Goal: Information Seeking & Learning: Learn about a topic

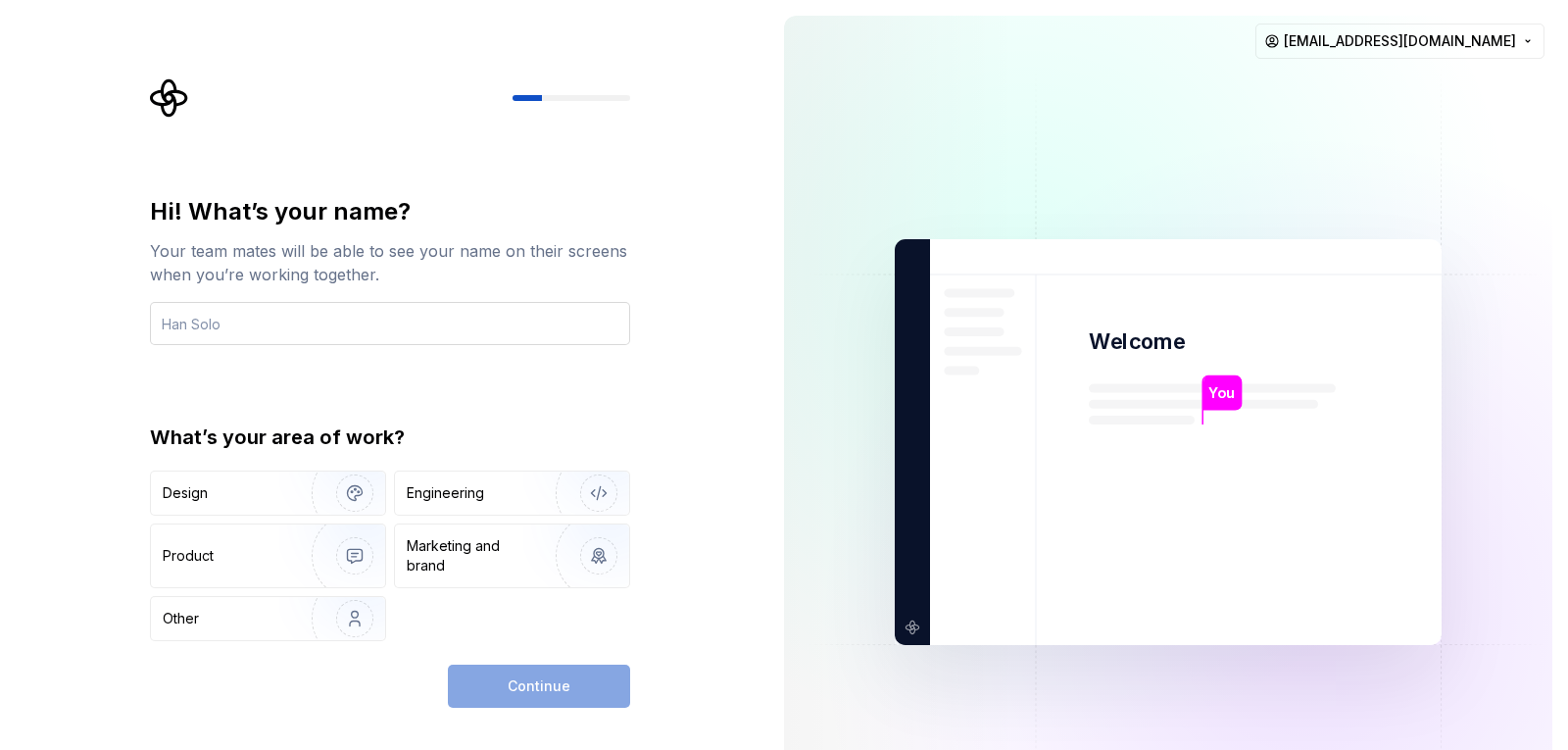
click at [184, 324] on input "text" at bounding box center [390, 323] width 480 height 43
type input "c"
type input "Cabihos"
click at [317, 621] on img "button" at bounding box center [342, 619] width 125 height 131
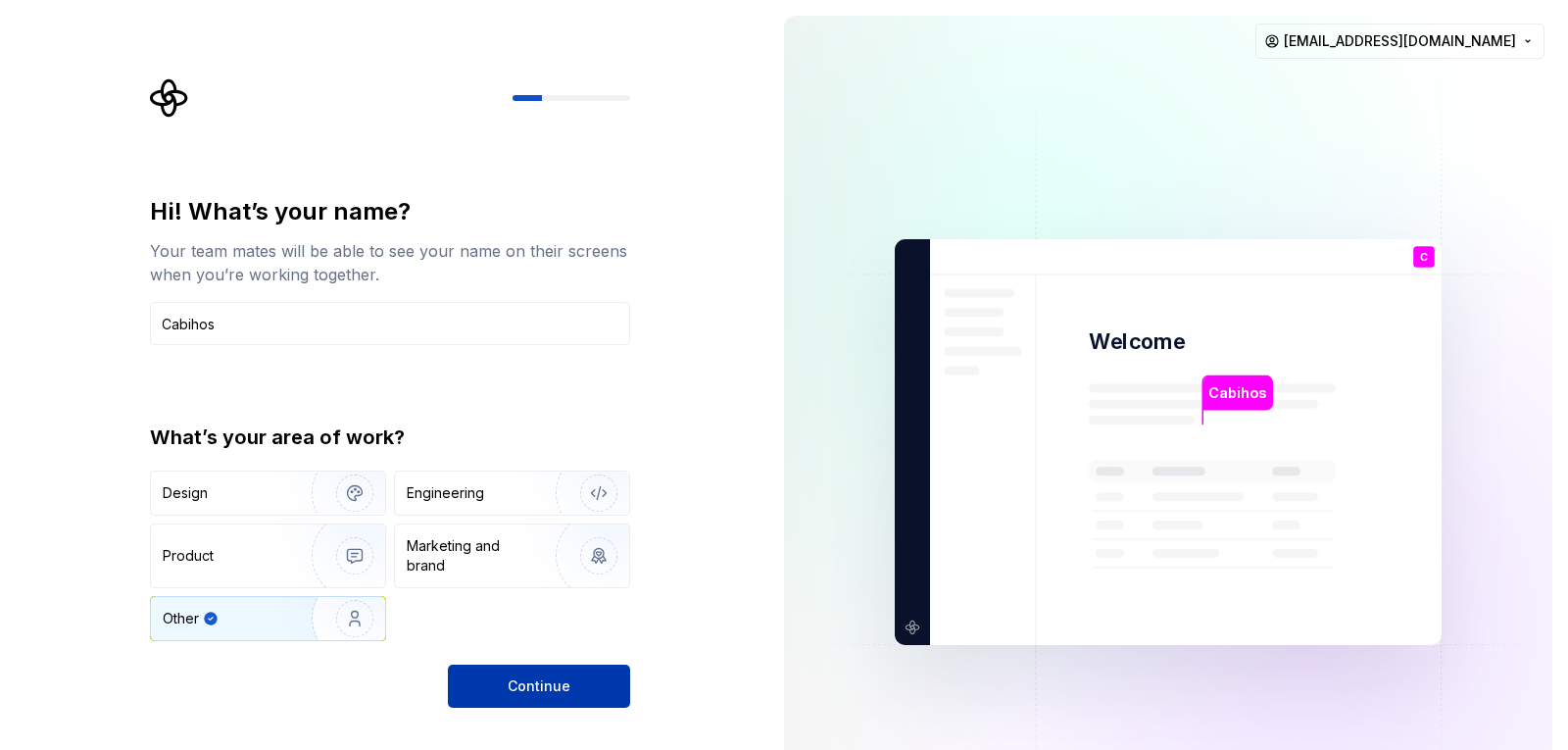
click at [527, 689] on span "Continue" at bounding box center [538, 686] width 63 height 20
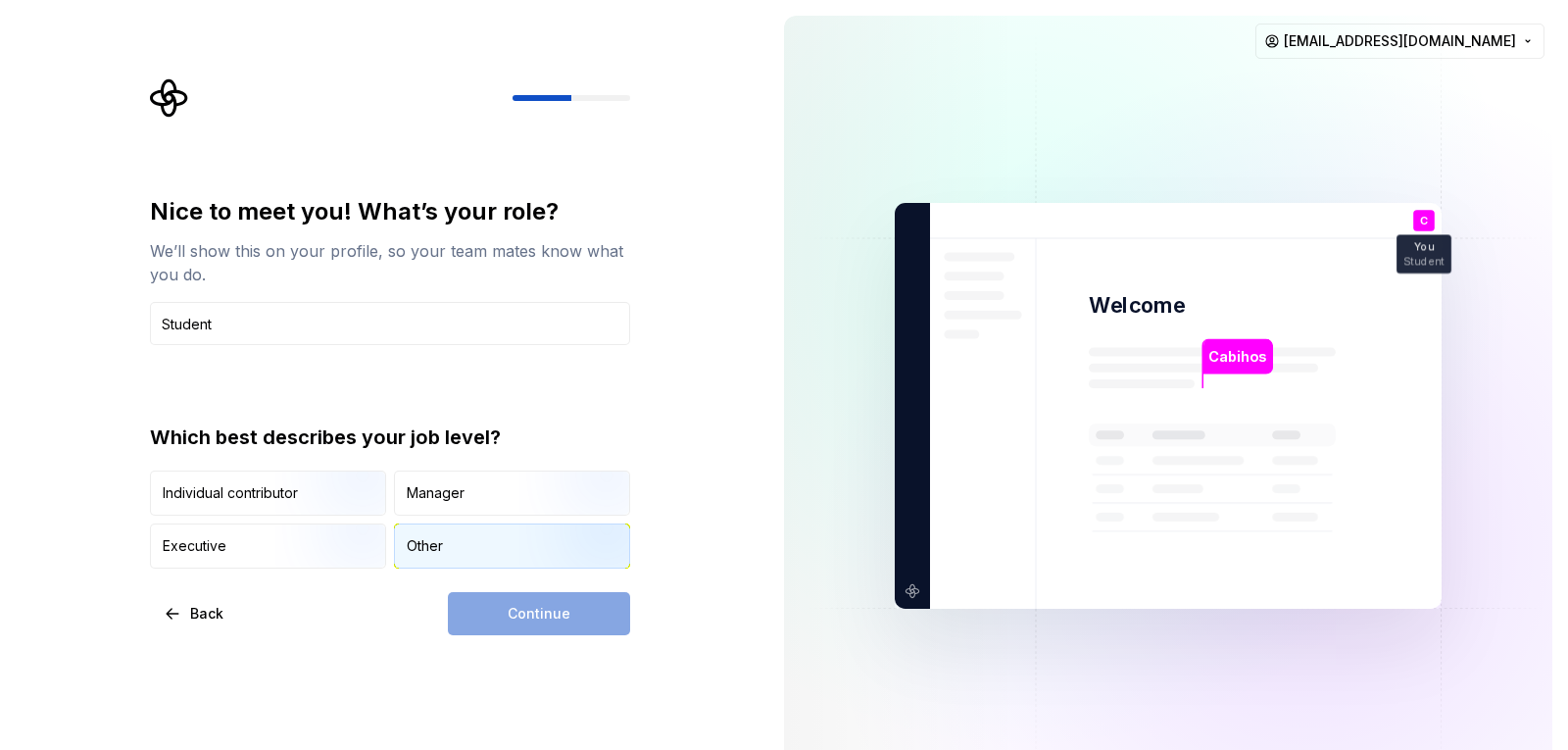
type input "Student"
click at [441, 548] on div "Other" at bounding box center [425, 546] width 36 height 20
click at [517, 614] on span "Continue" at bounding box center [538, 614] width 63 height 20
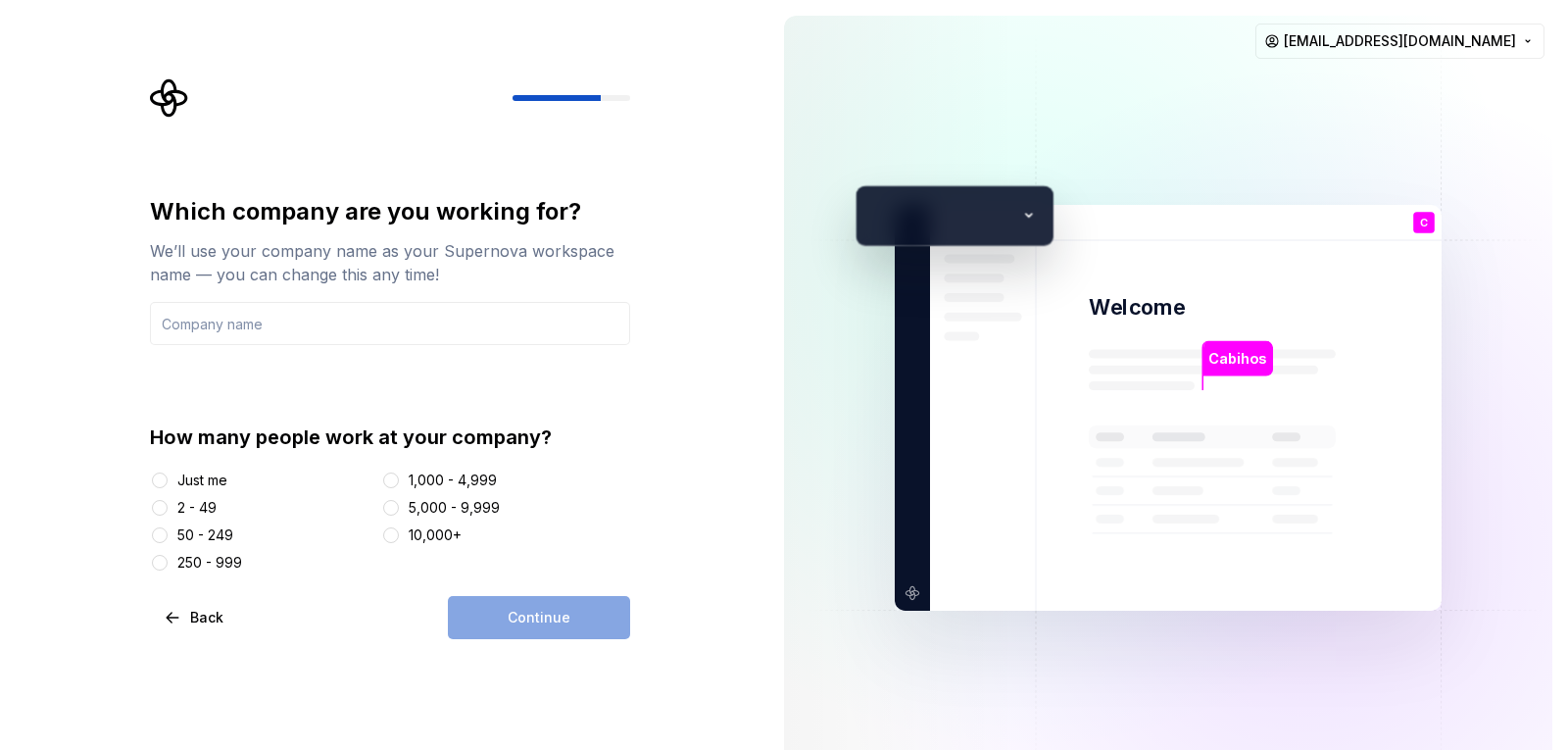
click at [187, 479] on div "Just me" at bounding box center [202, 480] width 50 height 20
click at [168, 479] on button "Just me" at bounding box center [160, 480] width 16 height 16
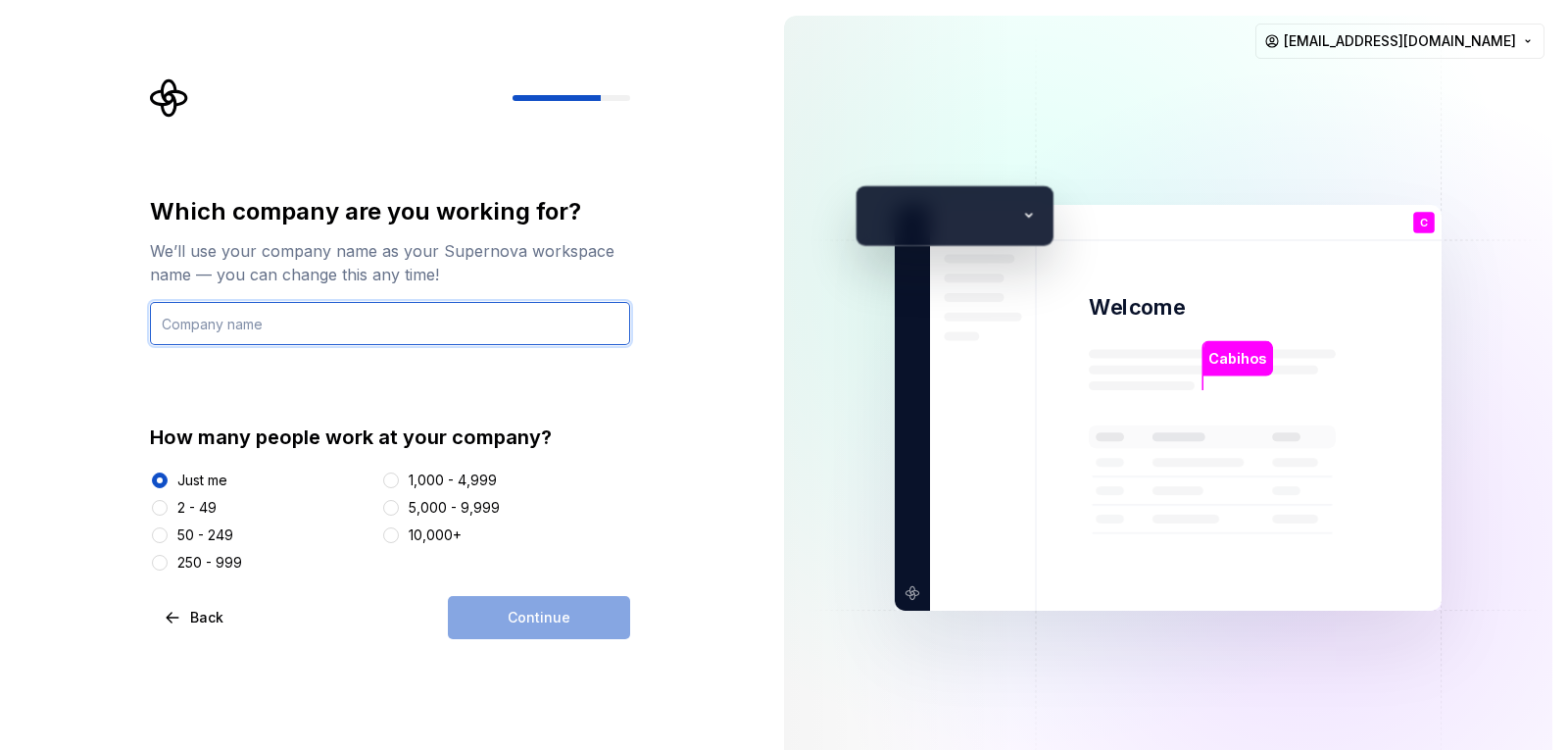
click at [198, 324] on input "text" at bounding box center [390, 323] width 480 height 43
type input "Just me"
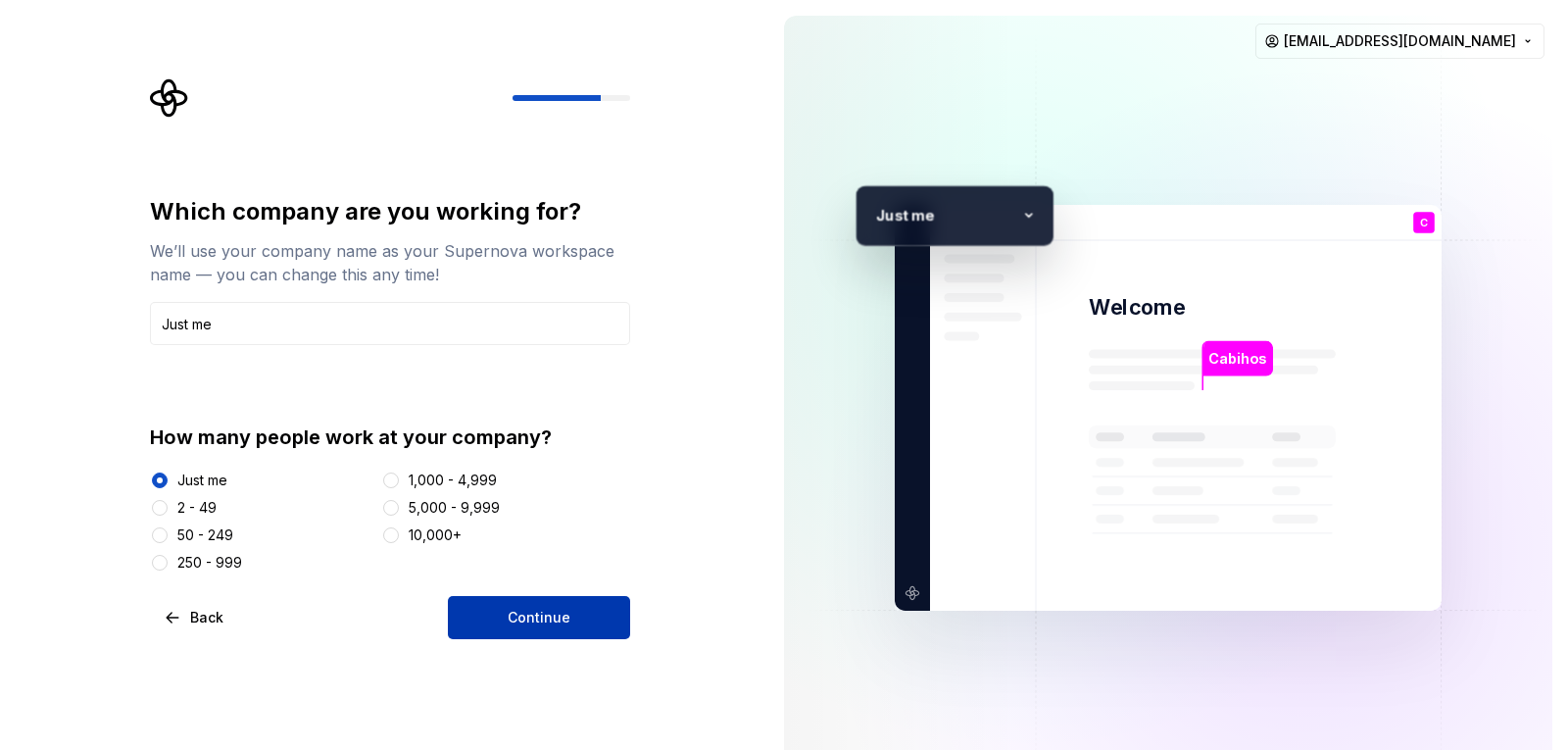
click at [556, 626] on span "Continue" at bounding box center [538, 618] width 63 height 20
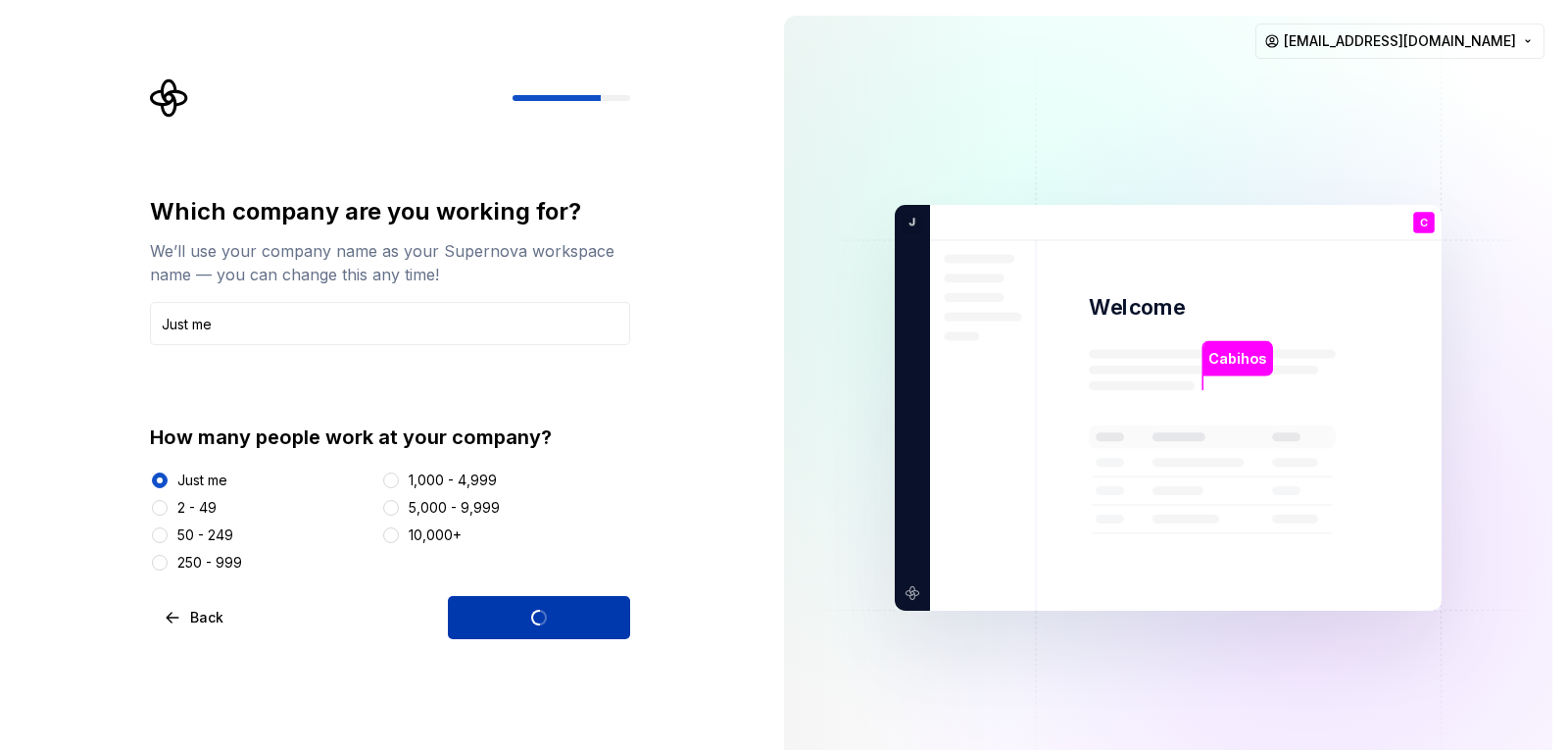
click at [556, 626] on div "Continue" at bounding box center [538, 617] width 182 height 43
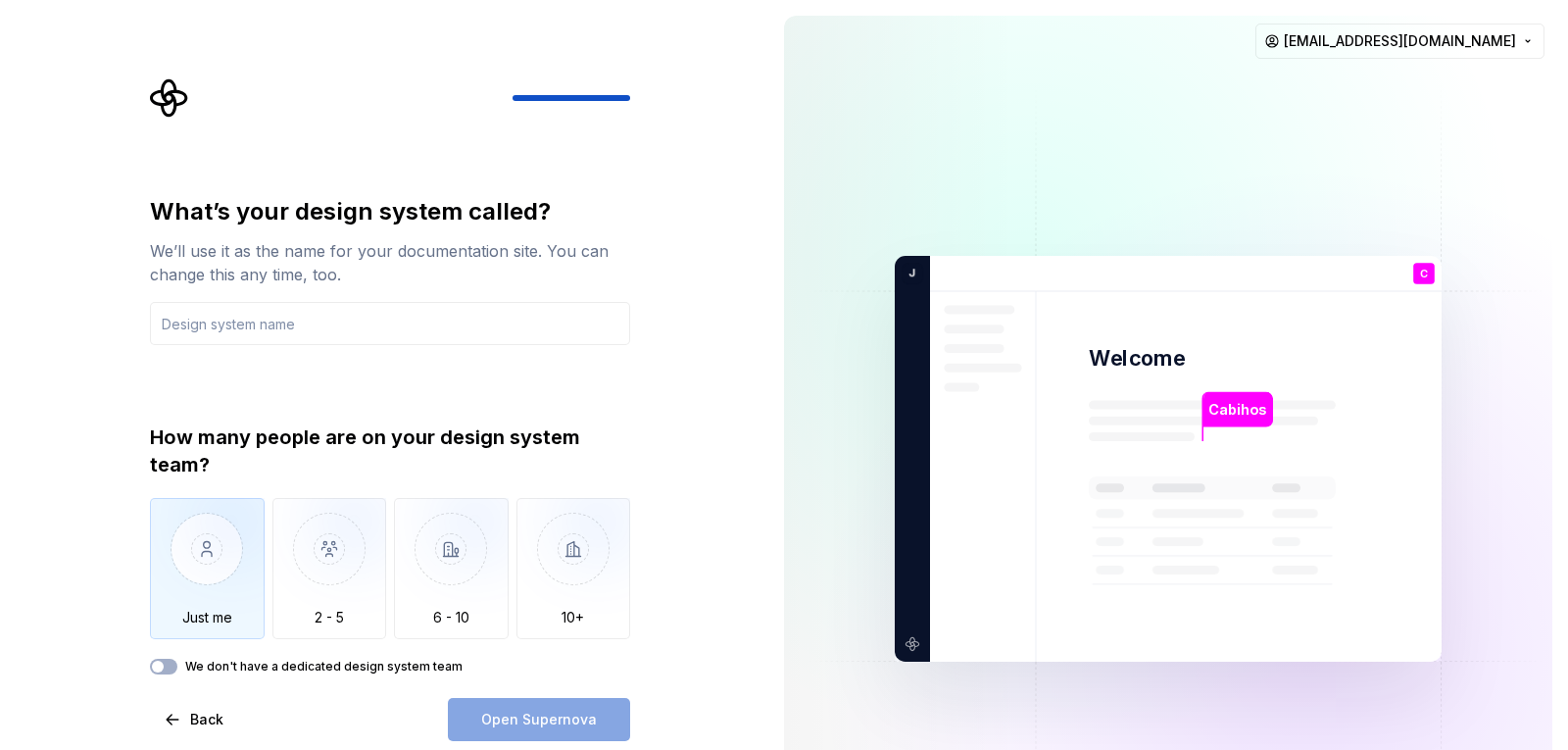
click at [220, 580] on img "button" at bounding box center [207, 564] width 114 height 131
click at [173, 664] on button "We don't have a dedicated design system team" at bounding box center [164, 666] width 28 height 16
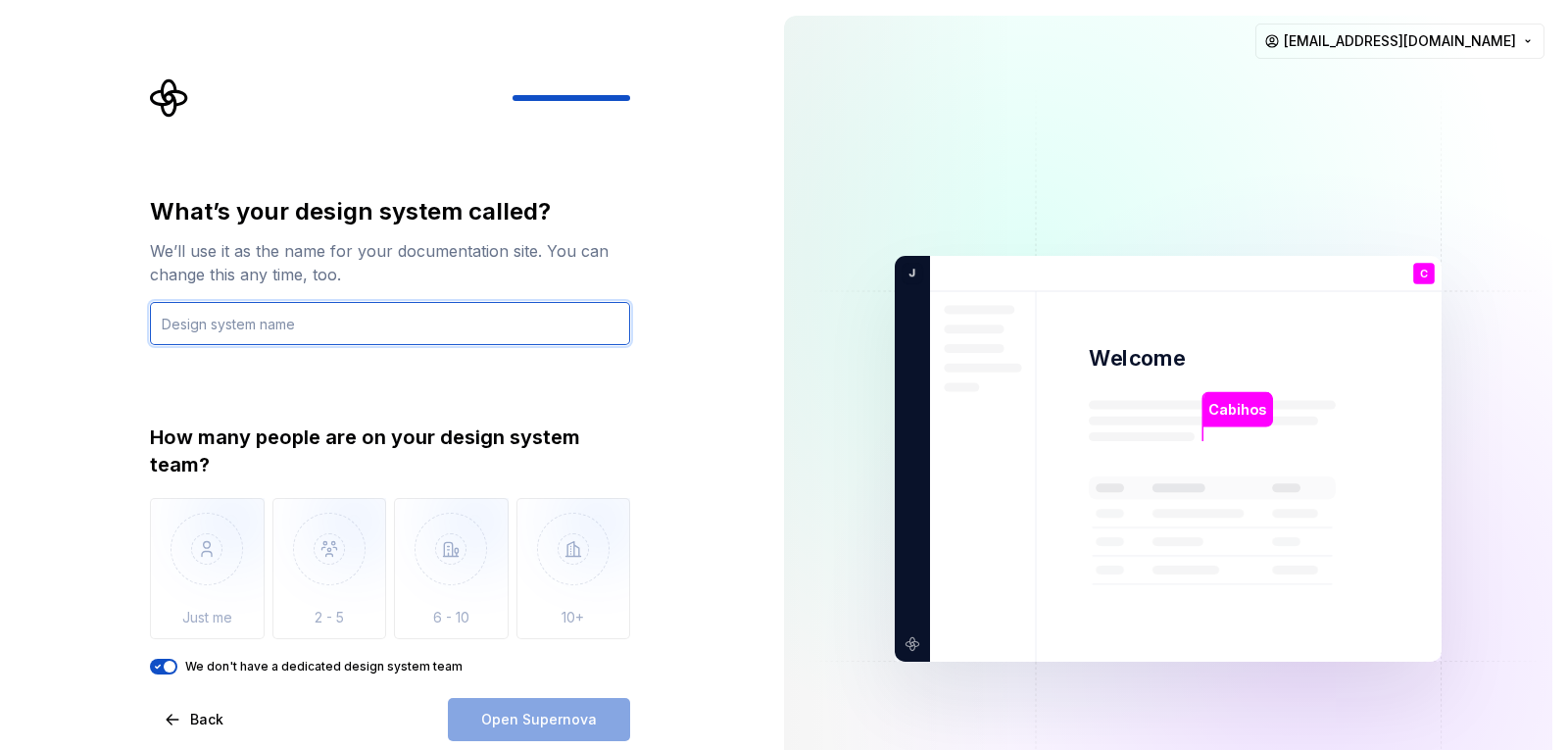
click at [194, 338] on input "text" at bounding box center [390, 323] width 480 height 43
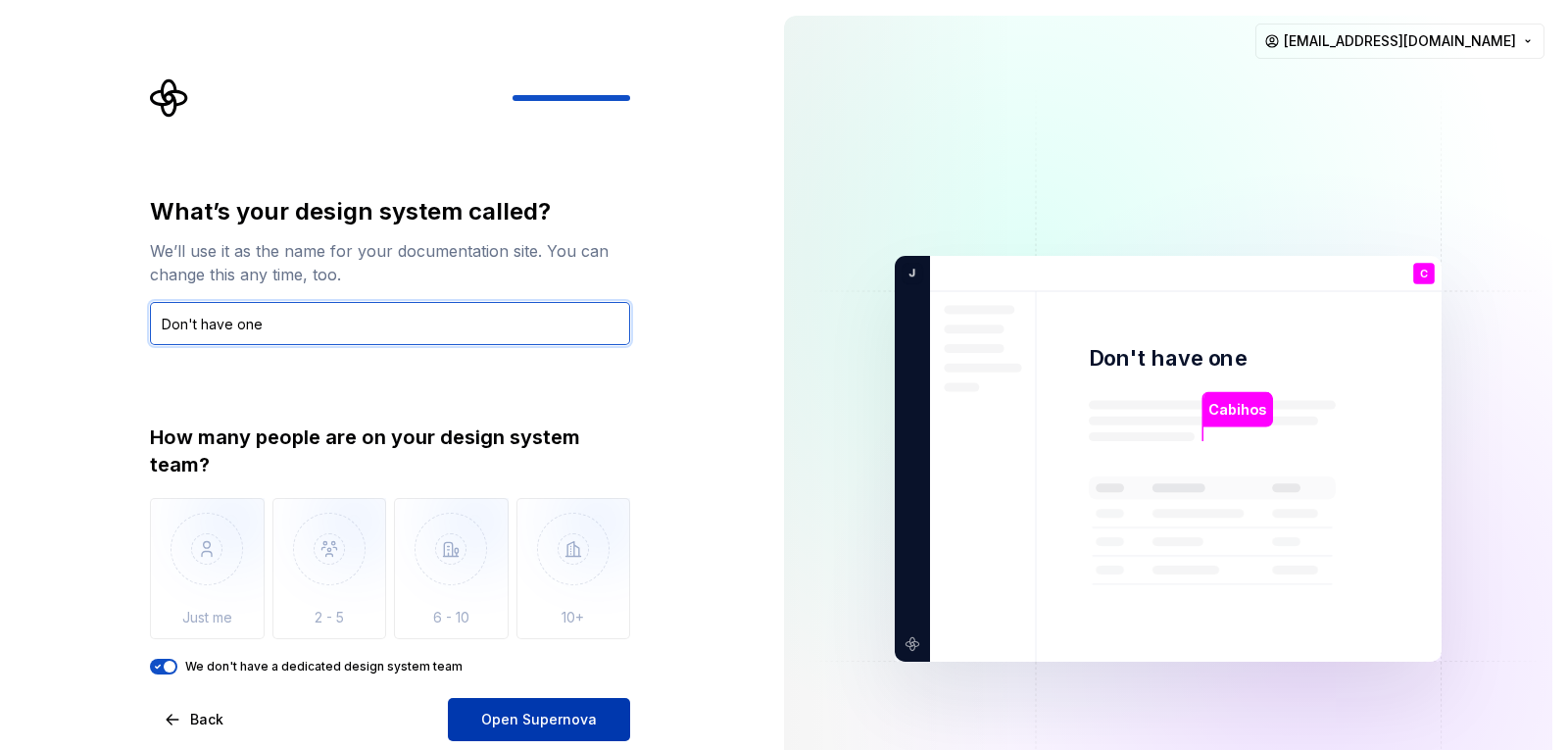
type input "Don't have one"
click at [494, 714] on span "Open Supernova" at bounding box center [539, 719] width 115 height 20
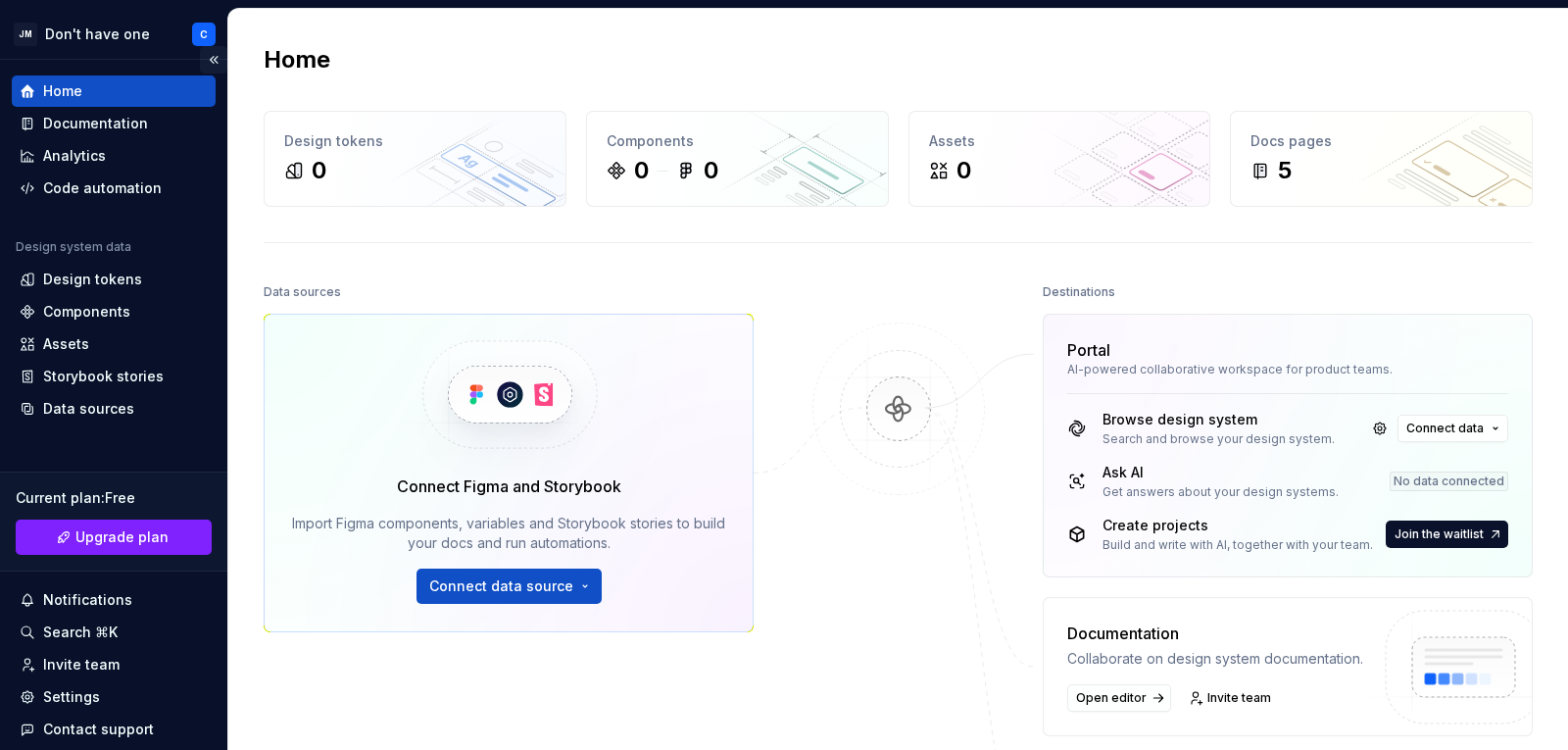
click at [208, 62] on button "Collapse sidebar" at bounding box center [214, 60] width 28 height 28
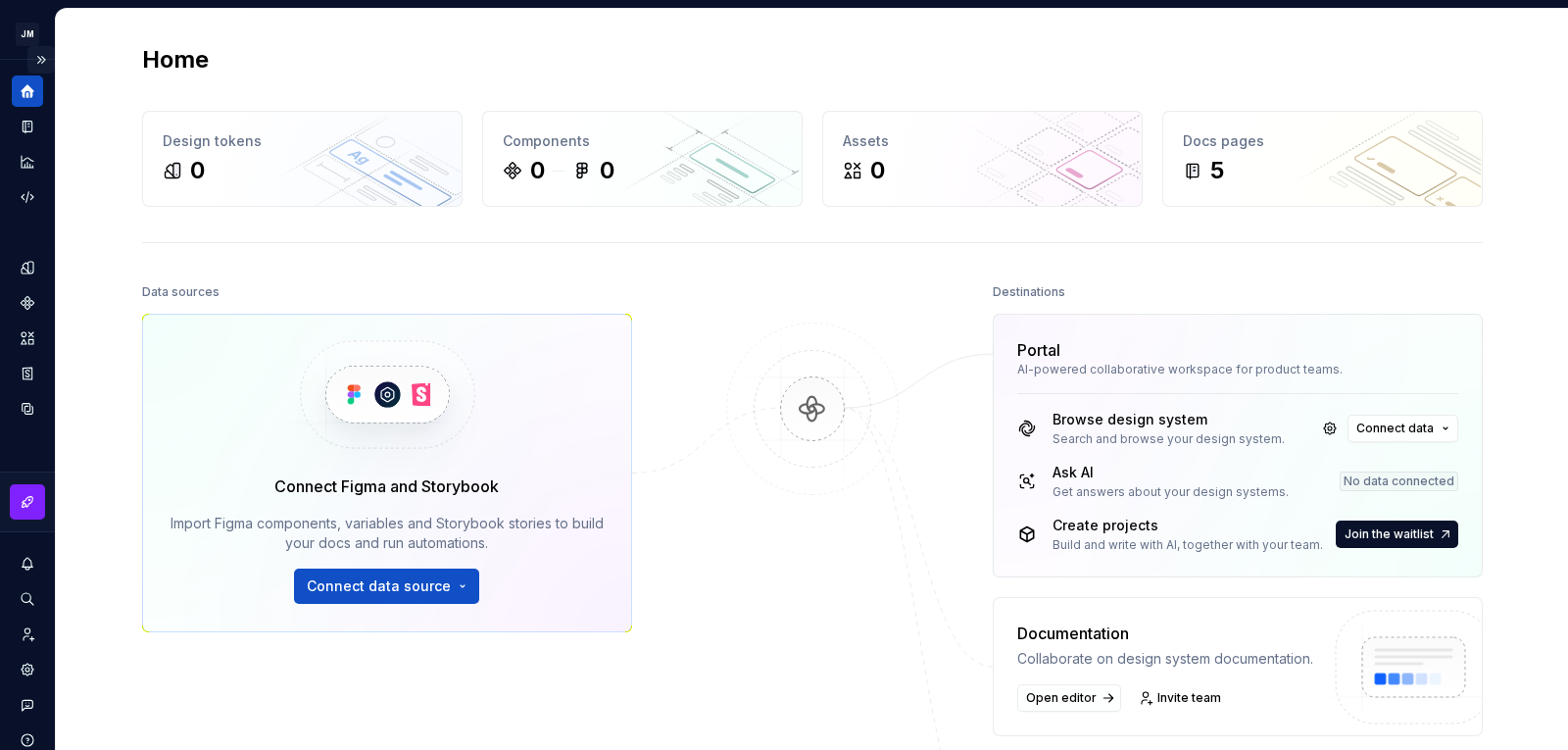
click at [28, 62] on button "Expand sidebar" at bounding box center [42, 60] width 28 height 28
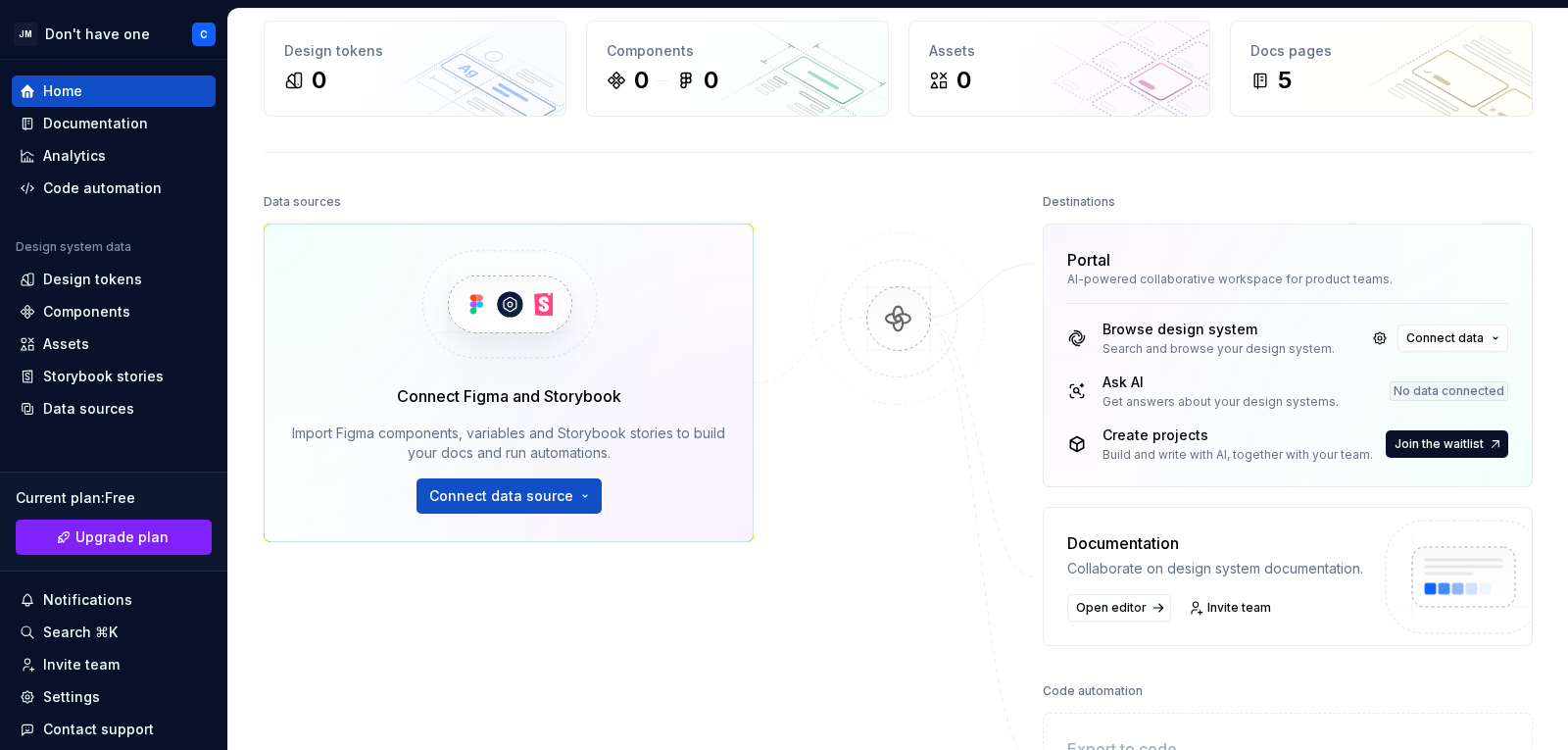
scroll to position [98, 0]
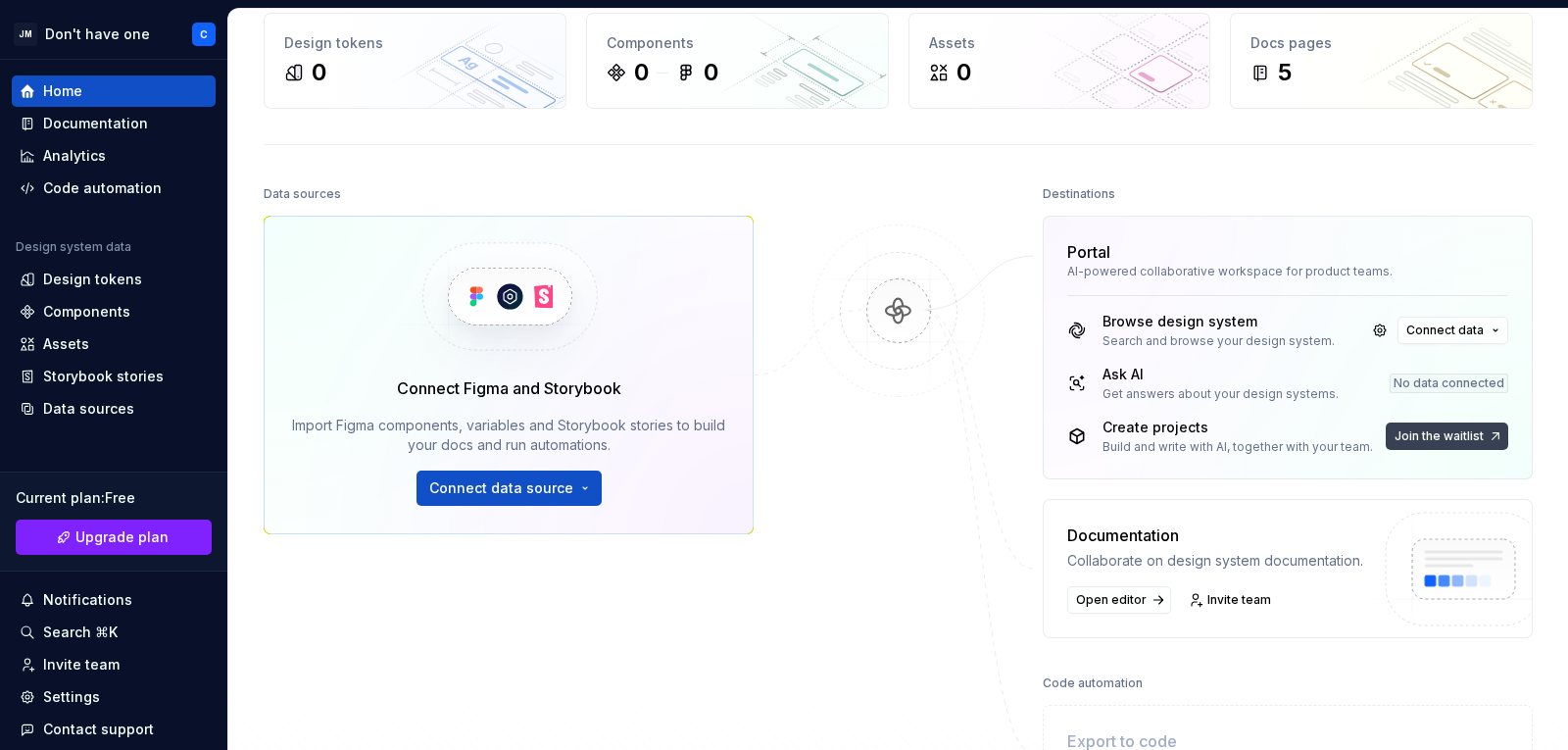
click at [1473, 439] on span "Join the waitlist" at bounding box center [1439, 437] width 89 height 16
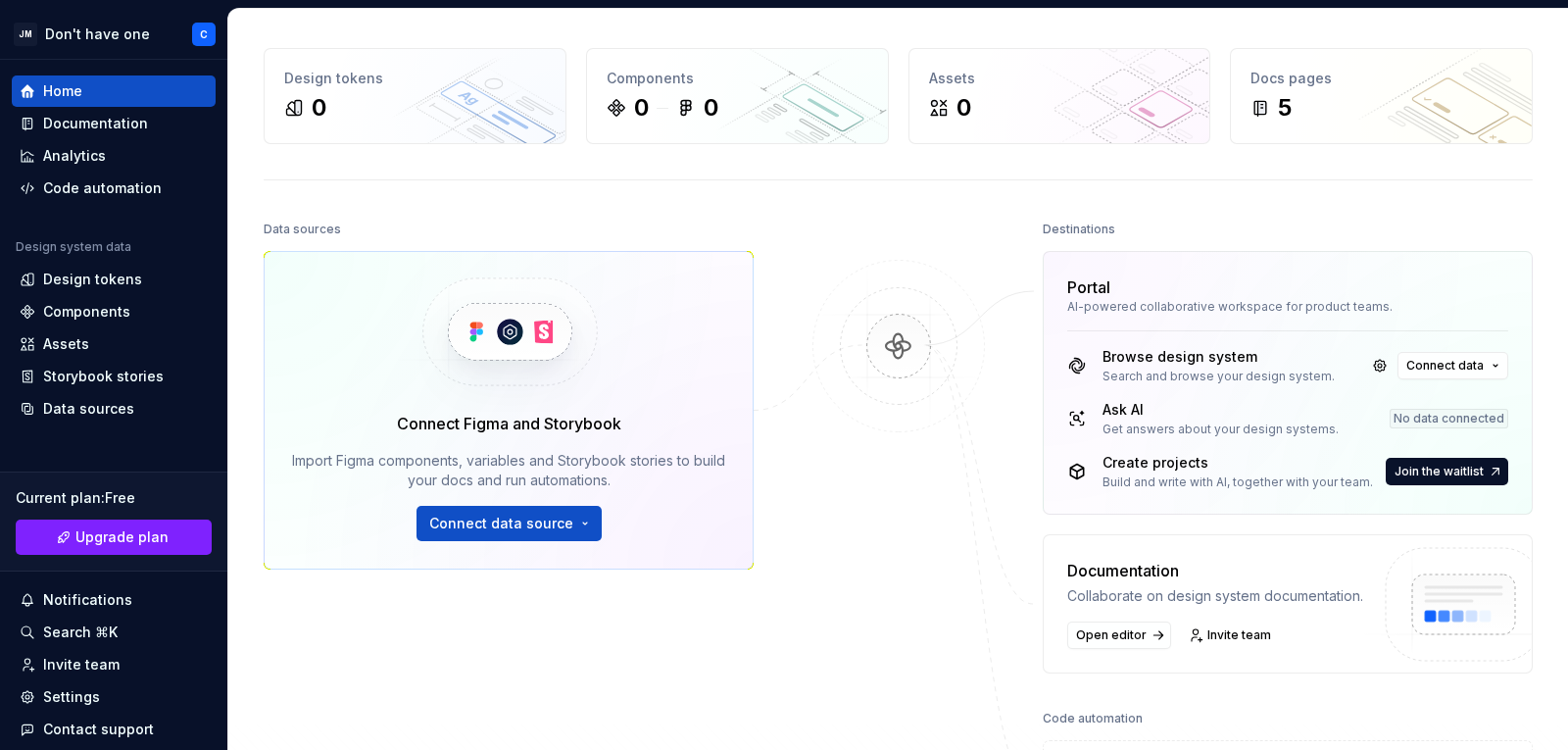
scroll to position [0, 0]
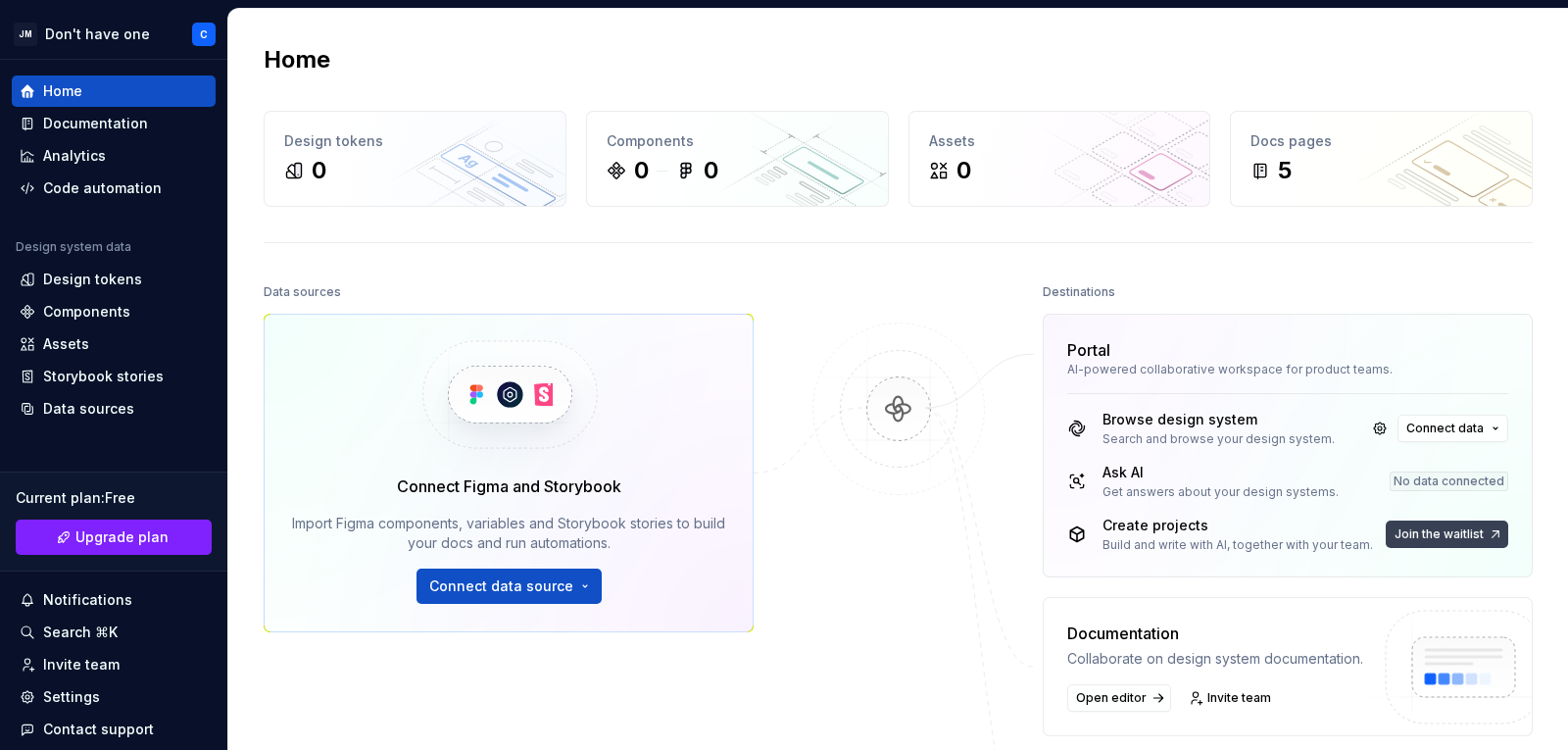
click at [1438, 534] on span "Join the waitlist" at bounding box center [1439, 534] width 89 height 16
drag, startPoint x: 1438, startPoint y: 534, endPoint x: 837, endPoint y: 281, distance: 652.1
click at [840, 281] on div at bounding box center [898, 589] width 196 height 621
click at [589, 587] on button "Connect data source" at bounding box center [509, 586] width 185 height 35
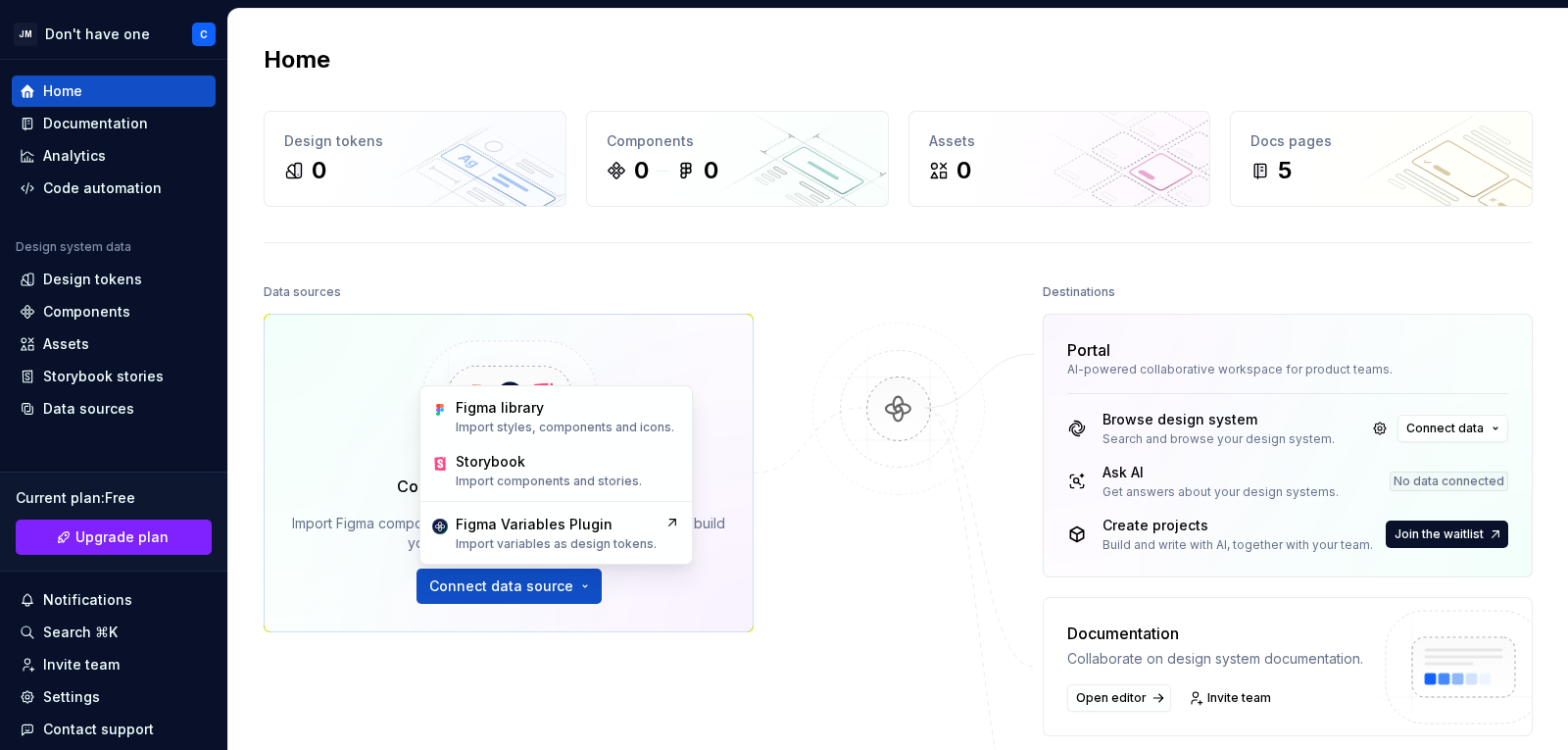
click at [879, 568] on div at bounding box center [898, 589] width 196 height 621
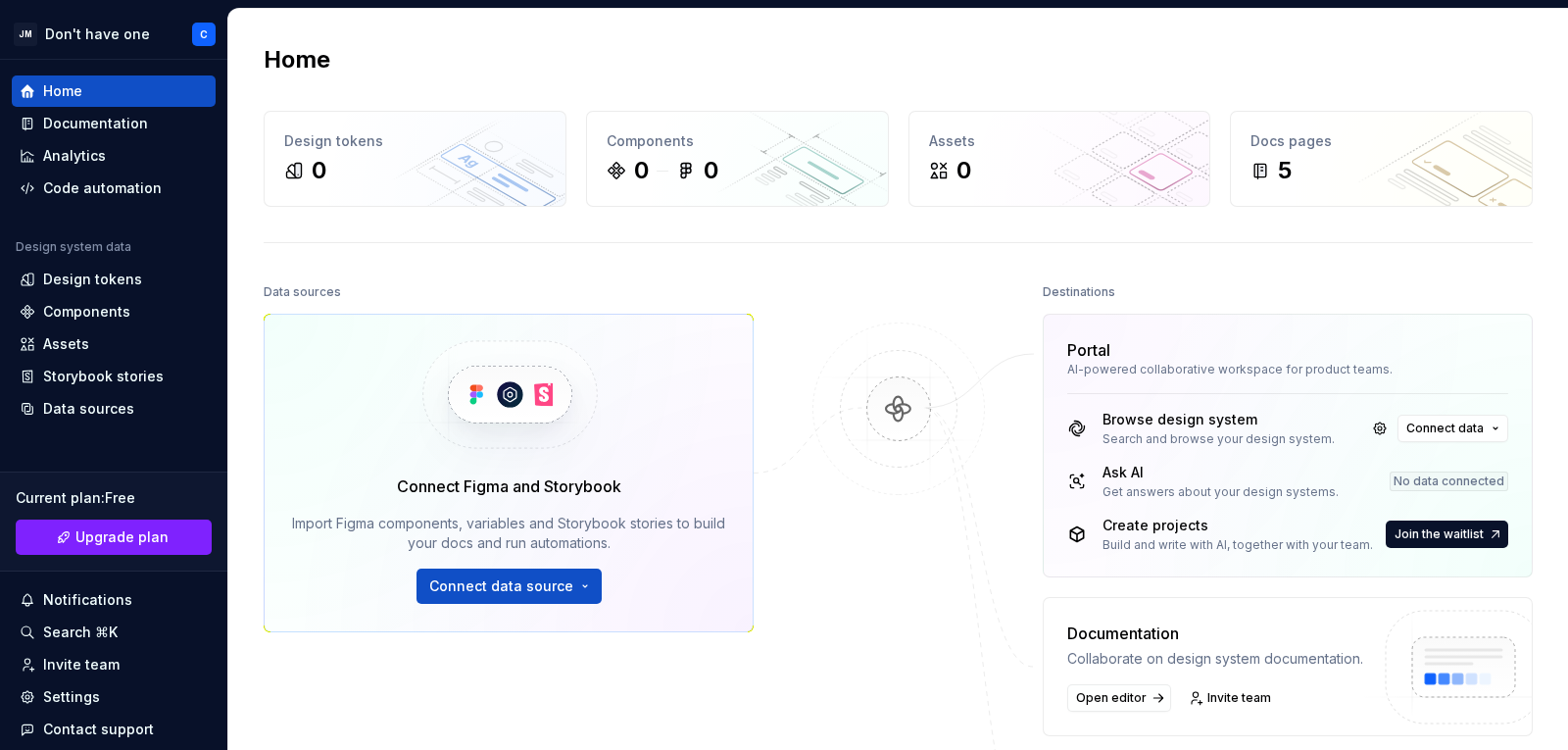
click at [873, 398] on img at bounding box center [898, 429] width 190 height 213
click at [37, 553] on button "Upgrade plan" at bounding box center [113, 536] width 196 height 35
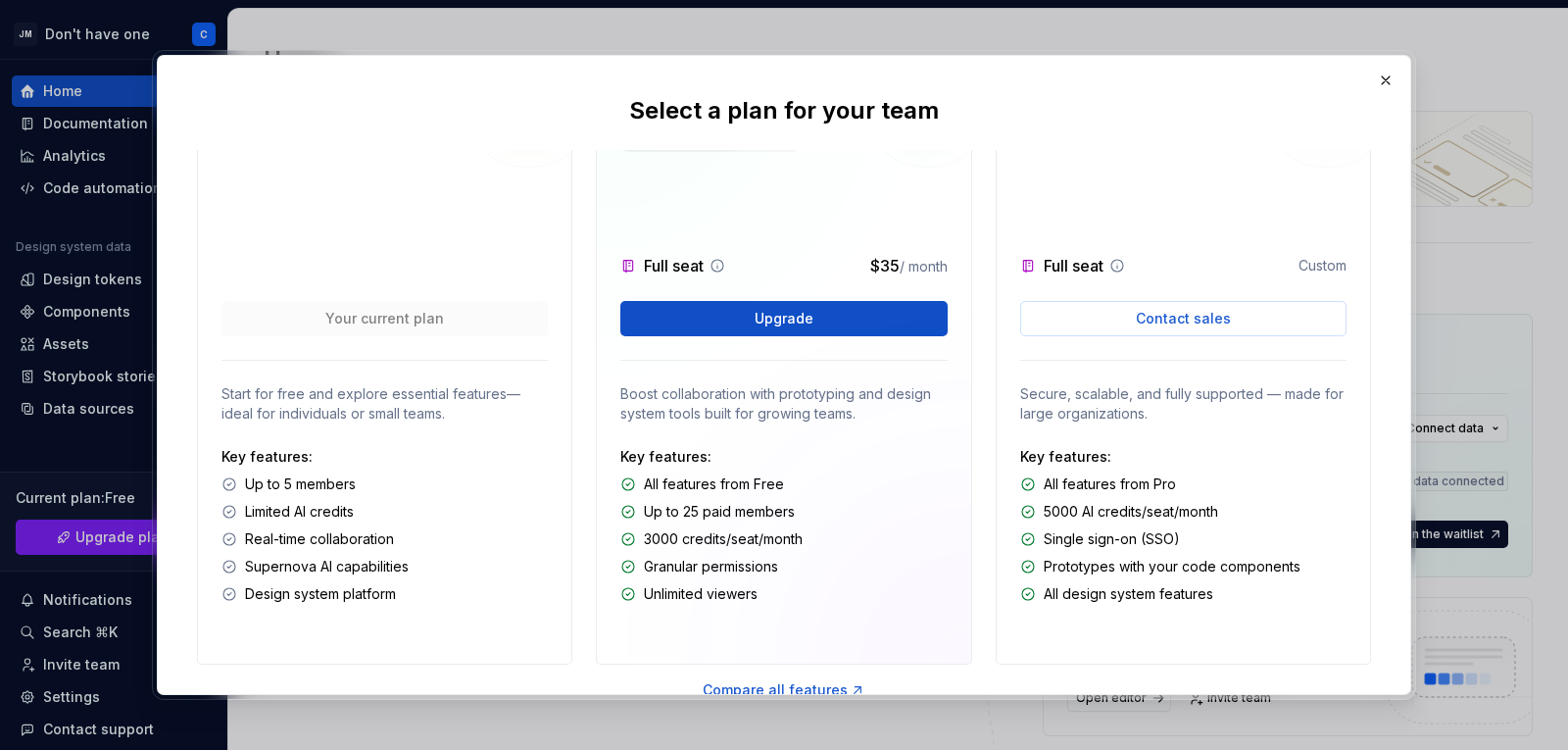
scroll to position [98, 0]
click at [1384, 85] on button "button" at bounding box center [1386, 81] width 28 height 28
click at [1384, 85] on div "Home Design tokens 0 Components 0 0 Assets 0 Docs pages 5 Data sources Connect …" at bounding box center [898, 510] width 1339 height 1004
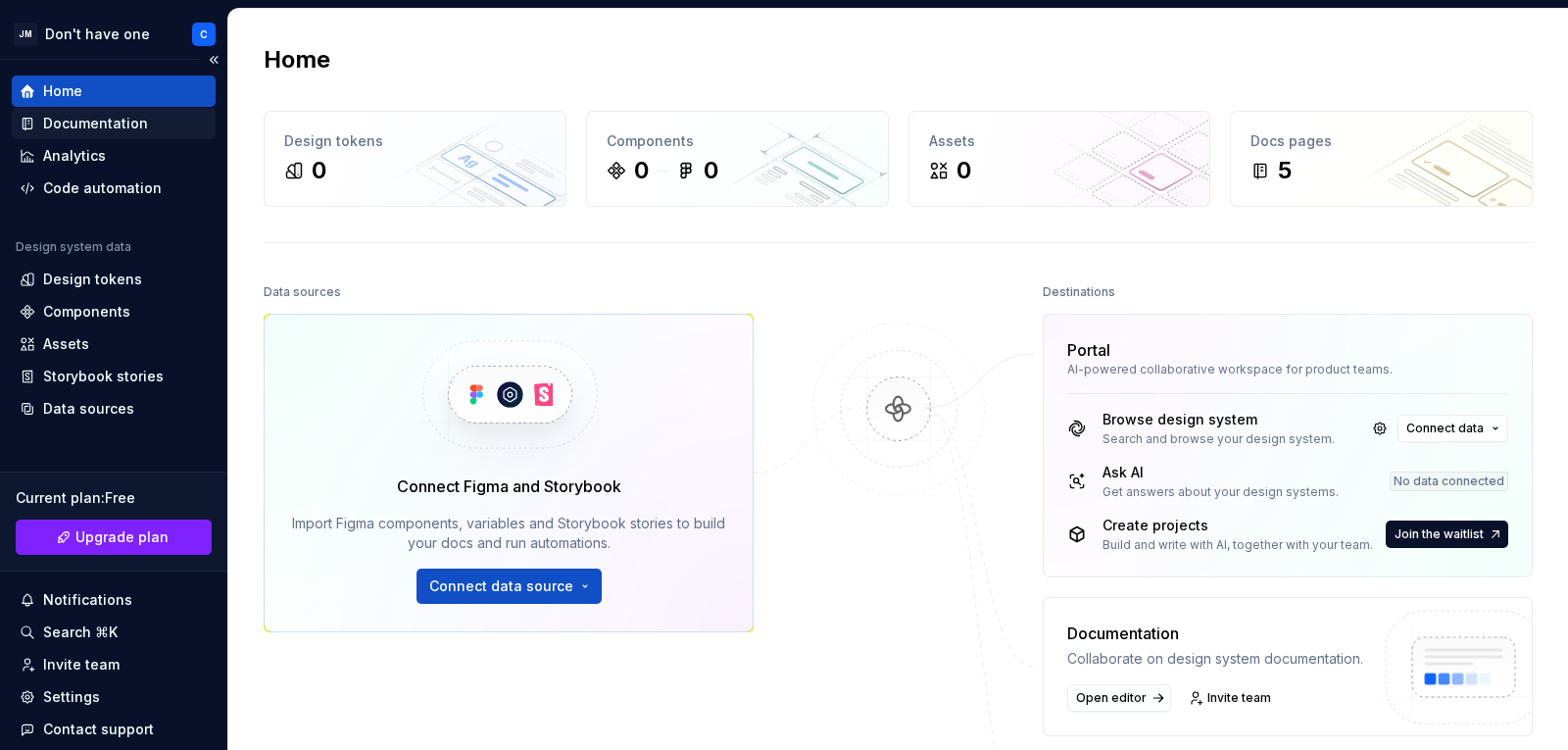
click at [80, 126] on div "Documentation" at bounding box center [94, 123] width 104 height 20
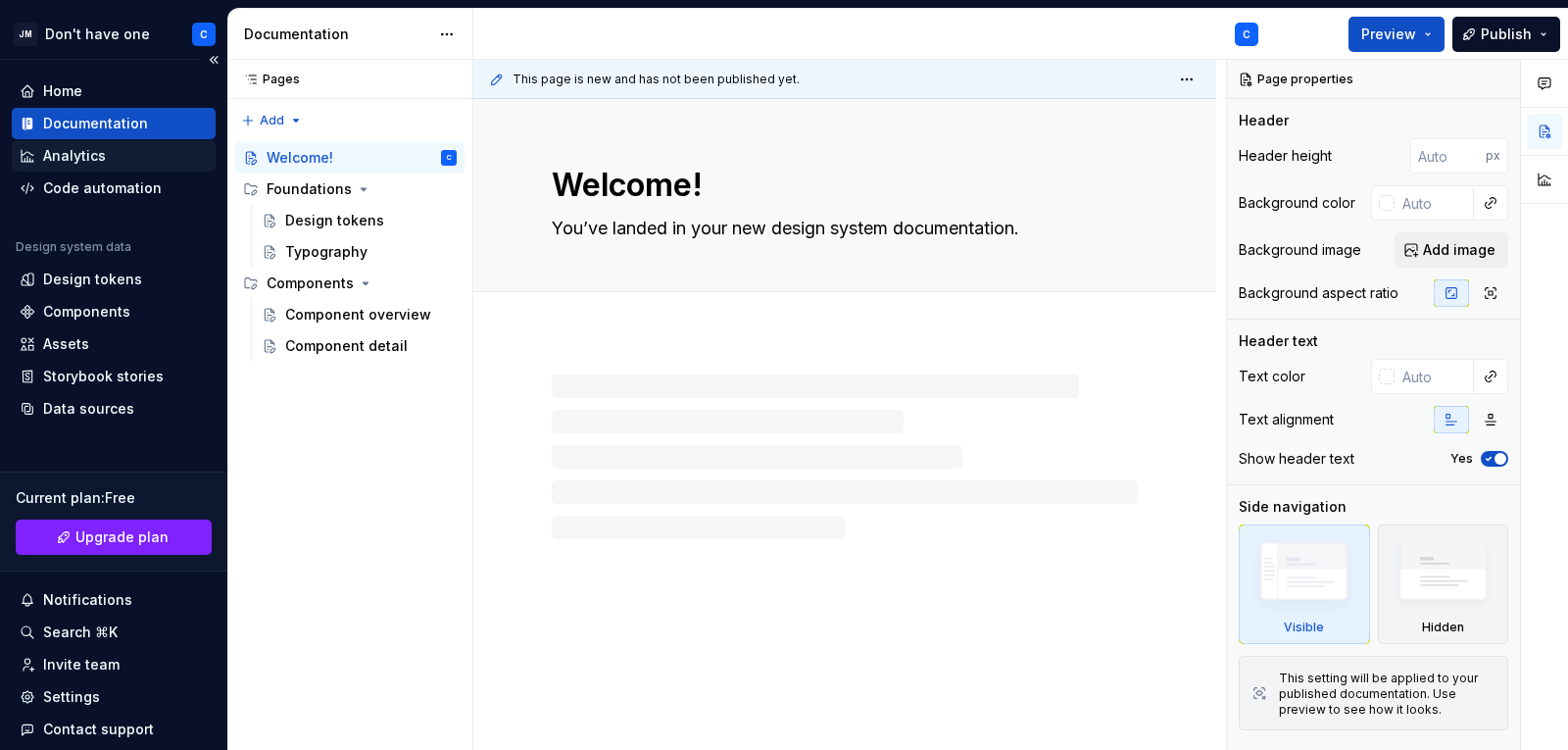
type textarea "*"
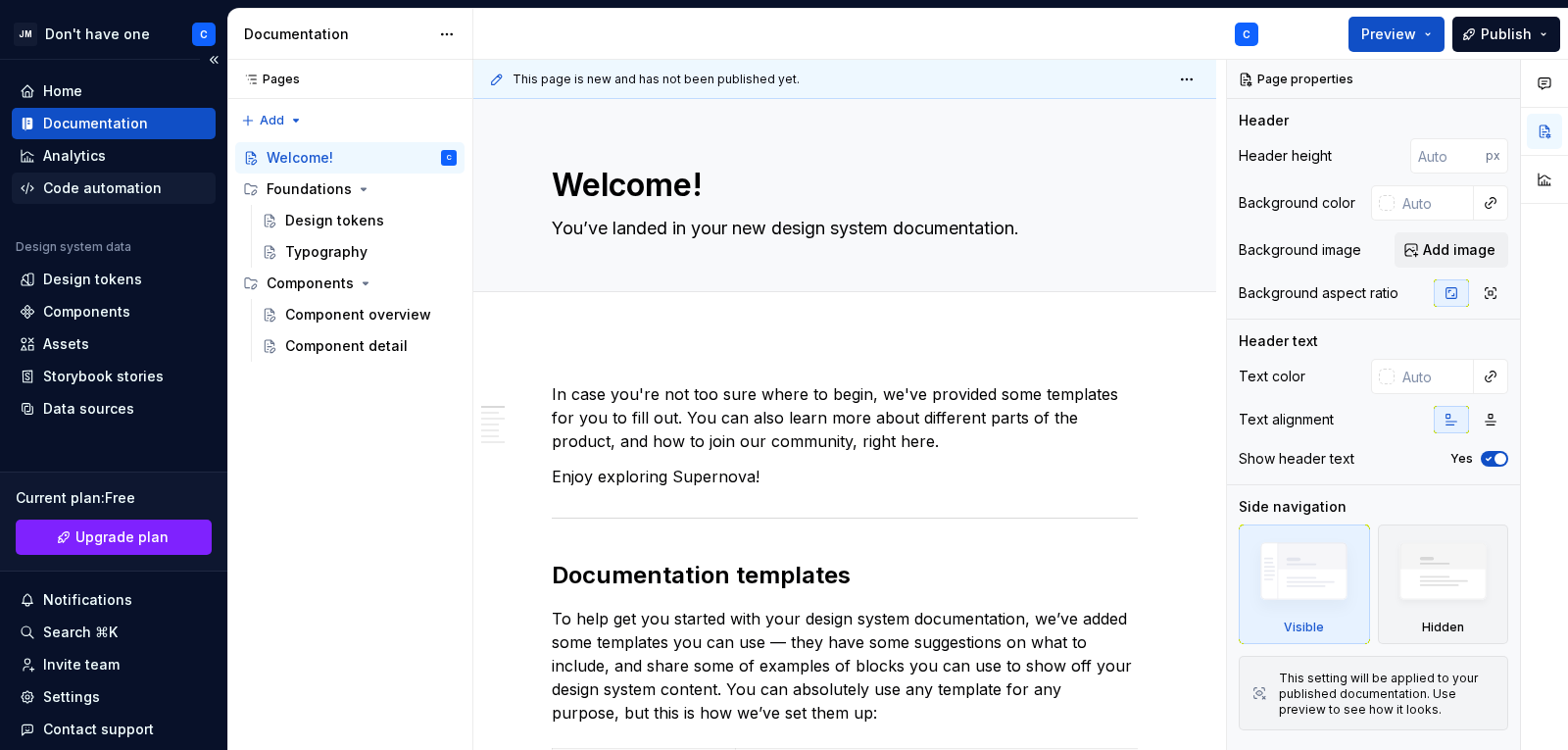
click at [64, 186] on div "Code automation" at bounding box center [101, 188] width 118 height 20
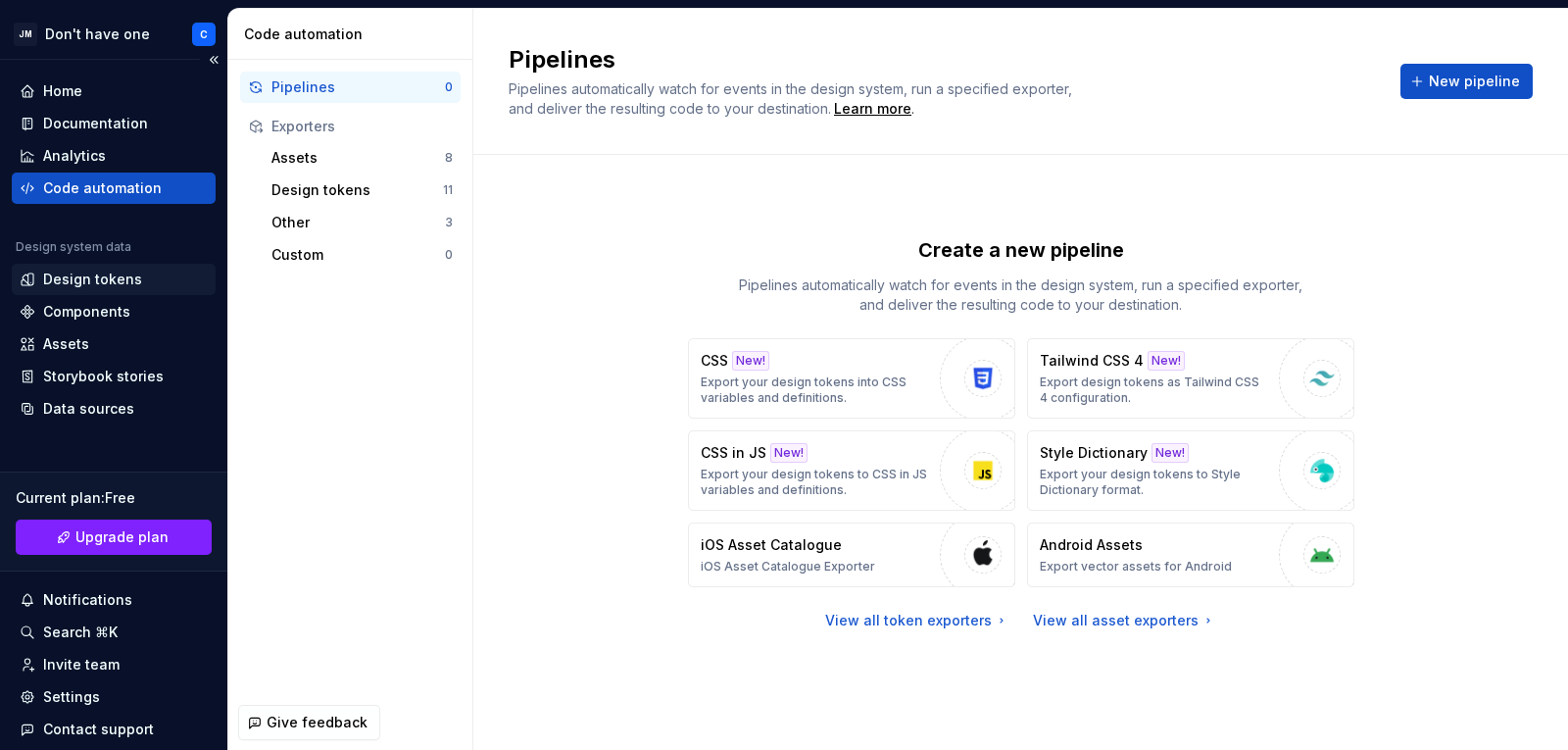
click at [64, 280] on div "Design tokens" at bounding box center [92, 280] width 99 height 20
